Goal: Find specific page/section

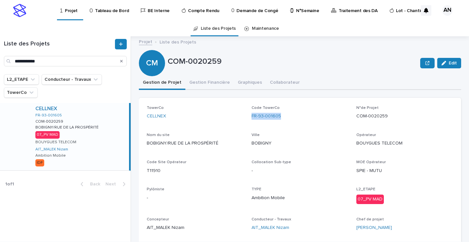
drag, startPoint x: 286, startPoint y: 114, endPoint x: 250, endPoint y: 123, distance: 37.5
click at [252, 123] on div "Code TowerCo FR-93-001605" at bounding box center [300, 115] width 97 height 19
copy link "FR-93-001605"
click at [209, 84] on button "Gestion Financière" at bounding box center [209, 83] width 48 height 14
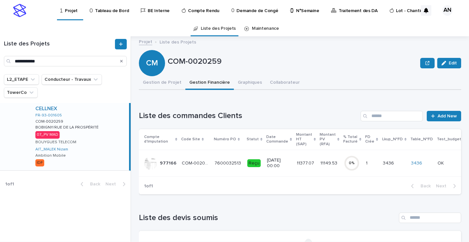
click at [209, 163] on td "COM-0020259 COM-0020259" at bounding box center [195, 163] width 33 height 27
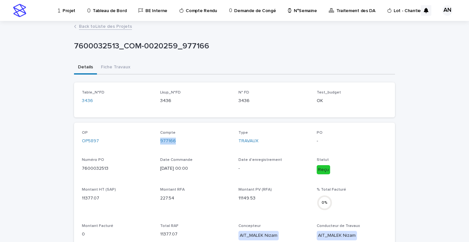
drag, startPoint x: 180, startPoint y: 142, endPoint x: 154, endPoint y: 148, distance: 26.4
copy link "977166"
